Goal: Find specific page/section: Find specific page/section

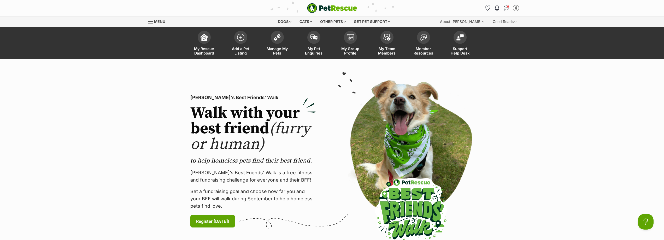
scroll to position [26, 0]
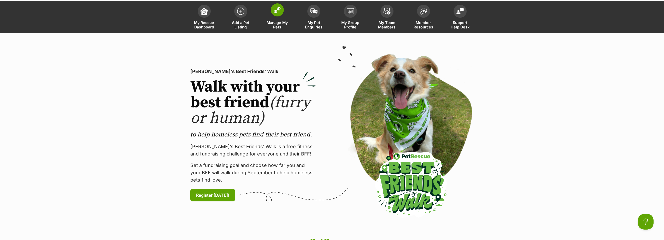
click at [277, 14] on span at bounding box center [277, 9] width 13 height 13
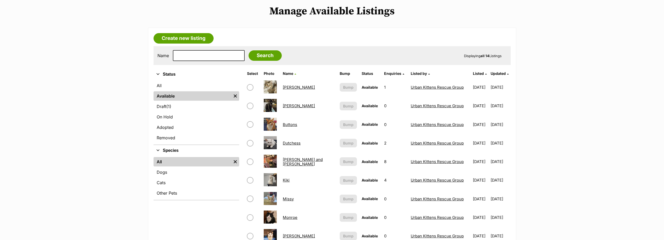
scroll to position [52, 0]
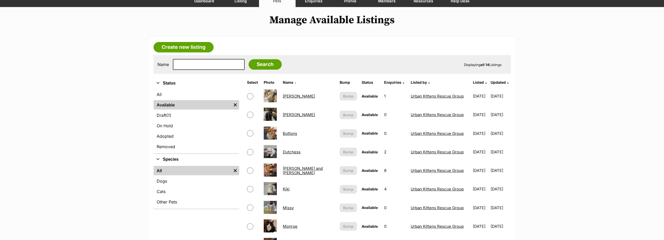
click at [292, 133] on link "Buttons" at bounding box center [290, 133] width 14 height 5
